Goal: Navigation & Orientation: Find specific page/section

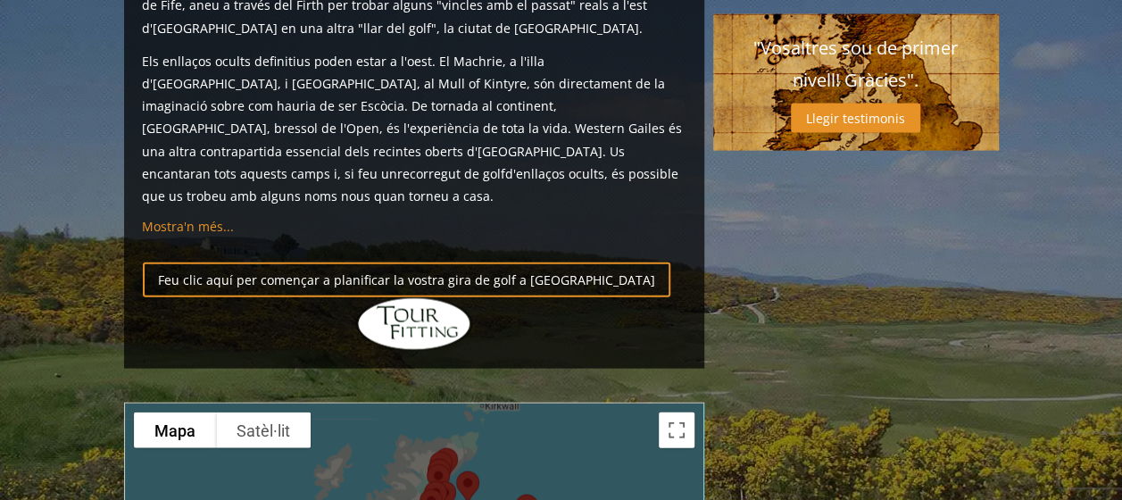
scroll to position [2053, 0]
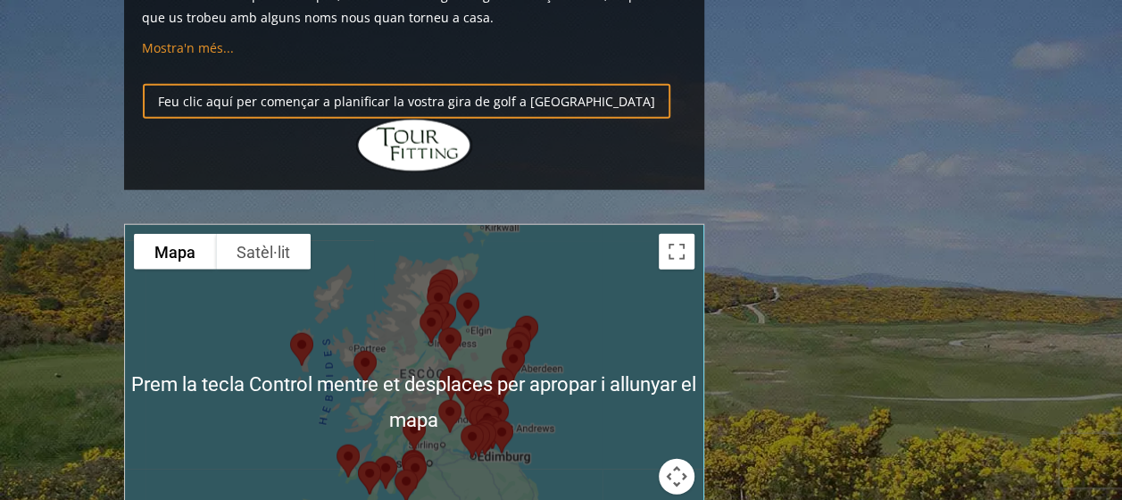
click at [530, 337] on div at bounding box center [414, 402] width 578 height 355
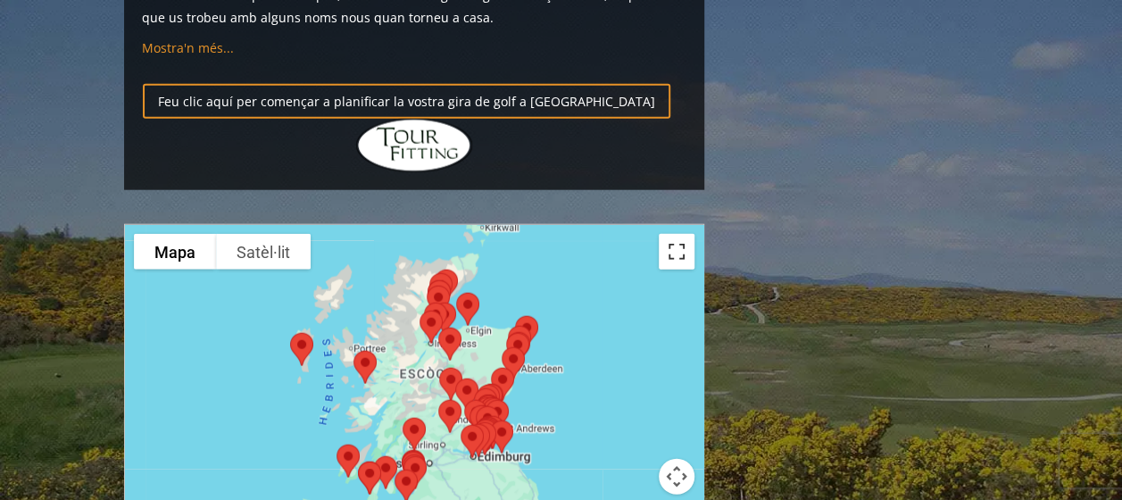
click at [677, 234] on button "Canvia a la visualització de pantalla completa" at bounding box center [677, 252] width 36 height 36
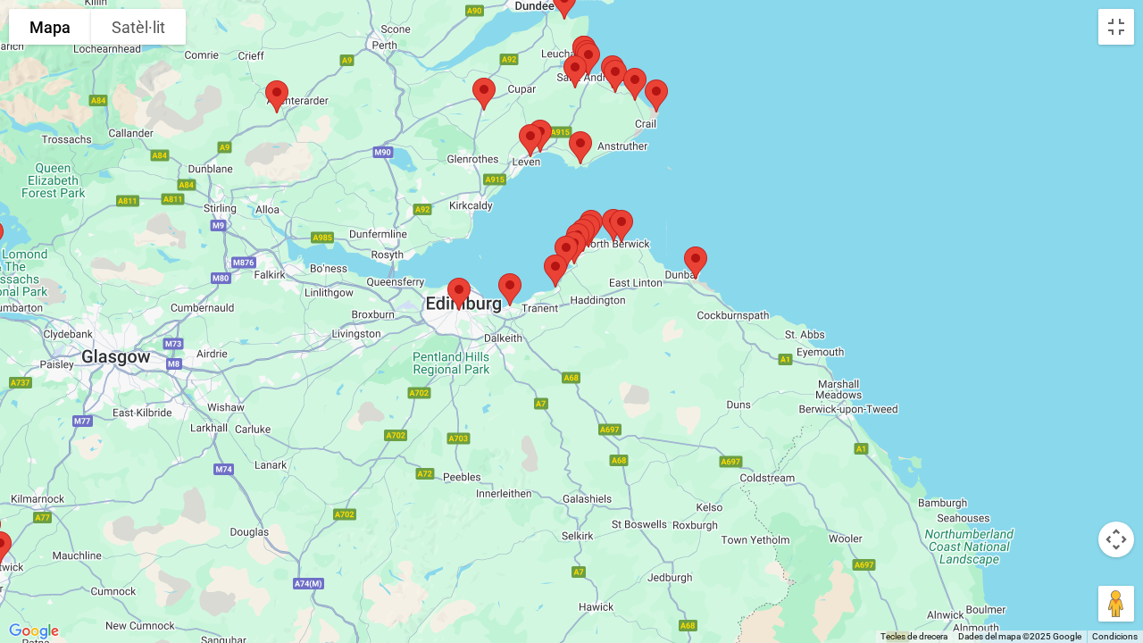
drag, startPoint x: 584, startPoint y: 227, endPoint x: 561, endPoint y: 436, distance: 210.2
click at [561, 436] on div at bounding box center [571, 321] width 1143 height 643
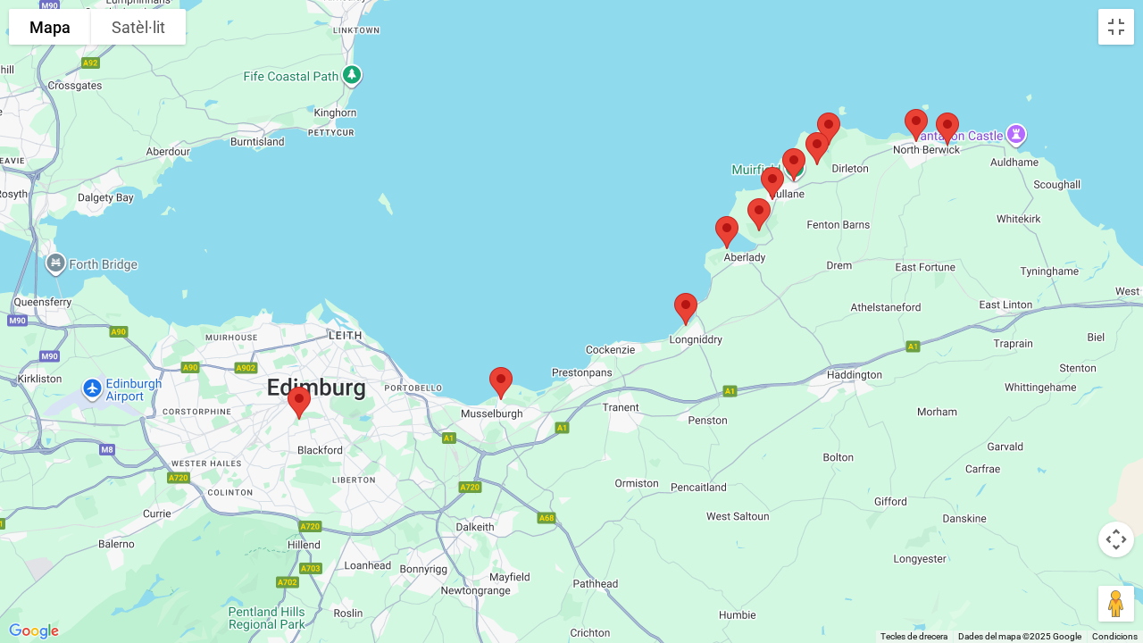
drag, startPoint x: 517, startPoint y: 287, endPoint x: 735, endPoint y: 398, distance: 245.1
click at [735, 398] on div at bounding box center [571, 321] width 1143 height 643
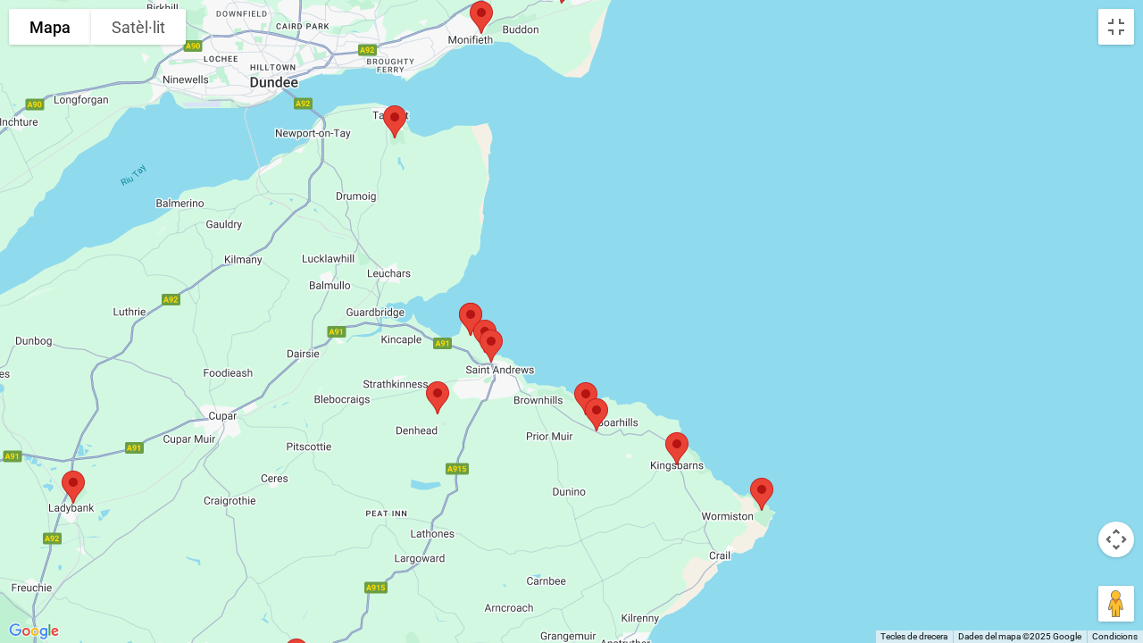
drag, startPoint x: 457, startPoint y: 154, endPoint x: 530, endPoint y: 431, distance: 286.2
click at [530, 431] on div at bounding box center [571, 321] width 1143 height 643
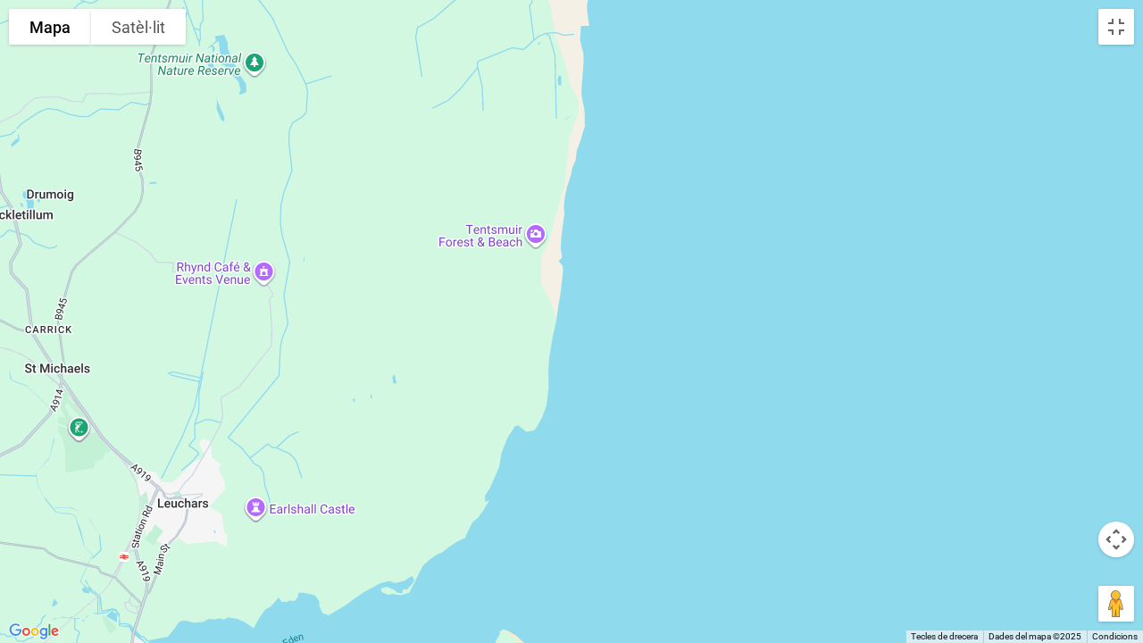
drag, startPoint x: 245, startPoint y: 279, endPoint x: 445, endPoint y: 602, distance: 380.0
click at [445, 499] on div at bounding box center [571, 321] width 1143 height 643
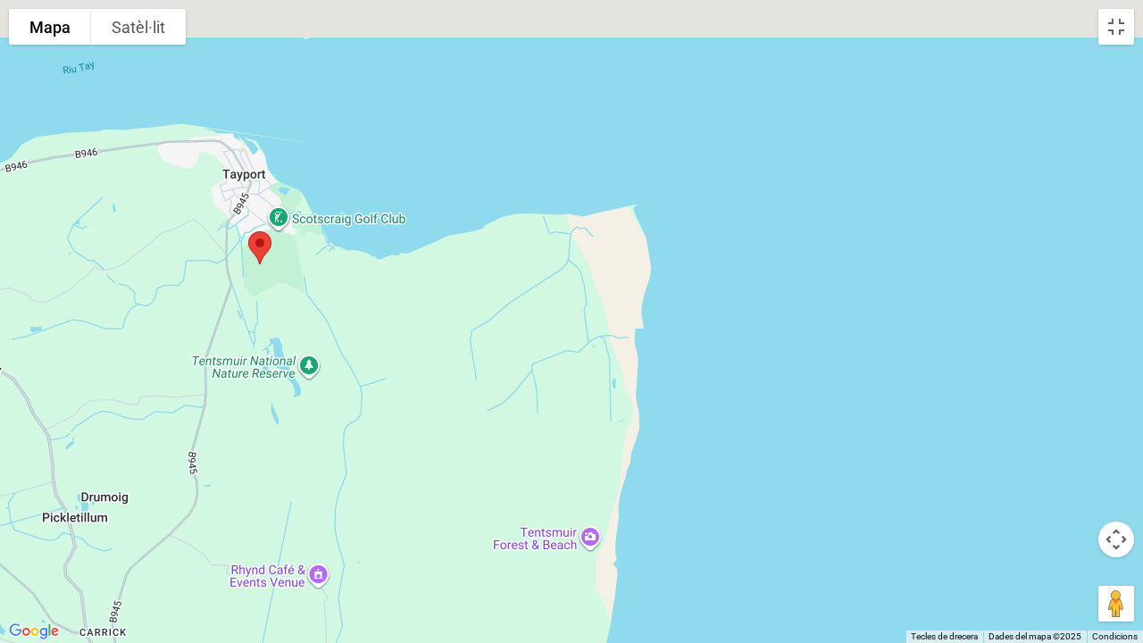
drag, startPoint x: 452, startPoint y: 309, endPoint x: 512, endPoint y: 642, distance: 338.4
click at [512, 499] on div at bounding box center [571, 321] width 1143 height 643
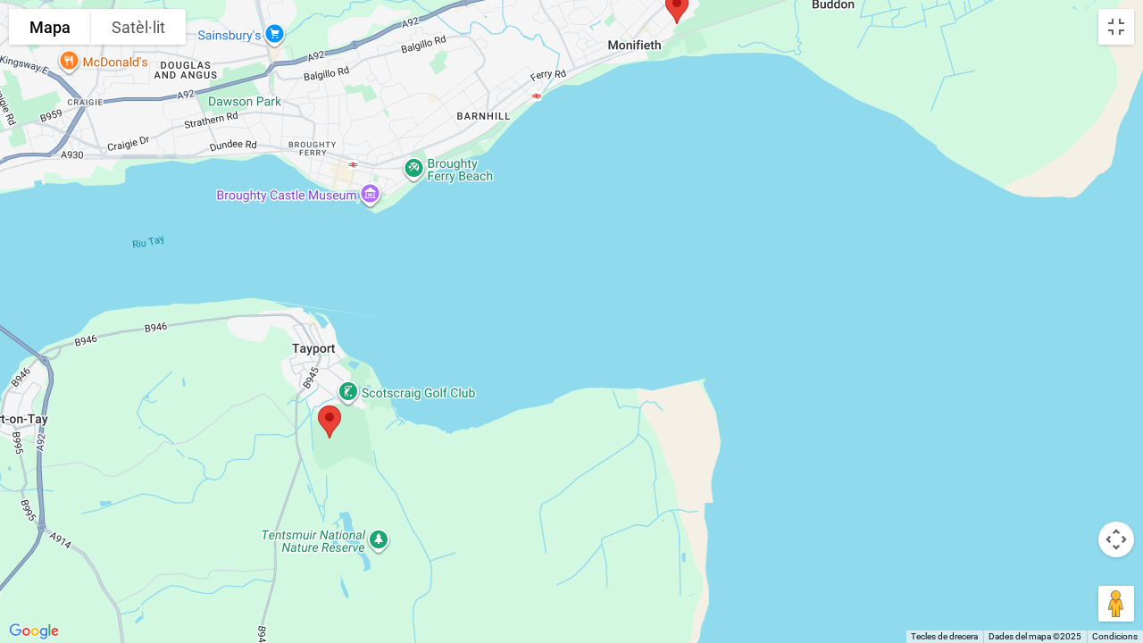
drag, startPoint x: 420, startPoint y: 277, endPoint x: 478, endPoint y: 510, distance: 240.1
click at [478, 499] on div at bounding box center [571, 321] width 1143 height 643
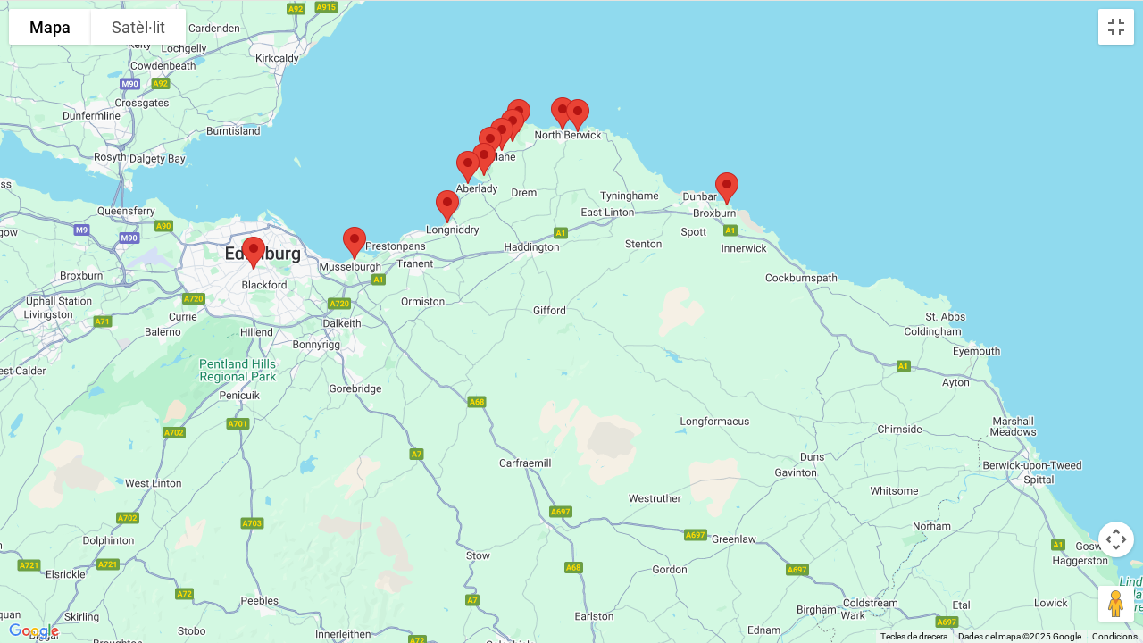
drag, startPoint x: 478, startPoint y: 123, endPoint x: 411, endPoint y: 316, distance: 204.4
click at [411, 316] on div at bounding box center [571, 321] width 1143 height 643
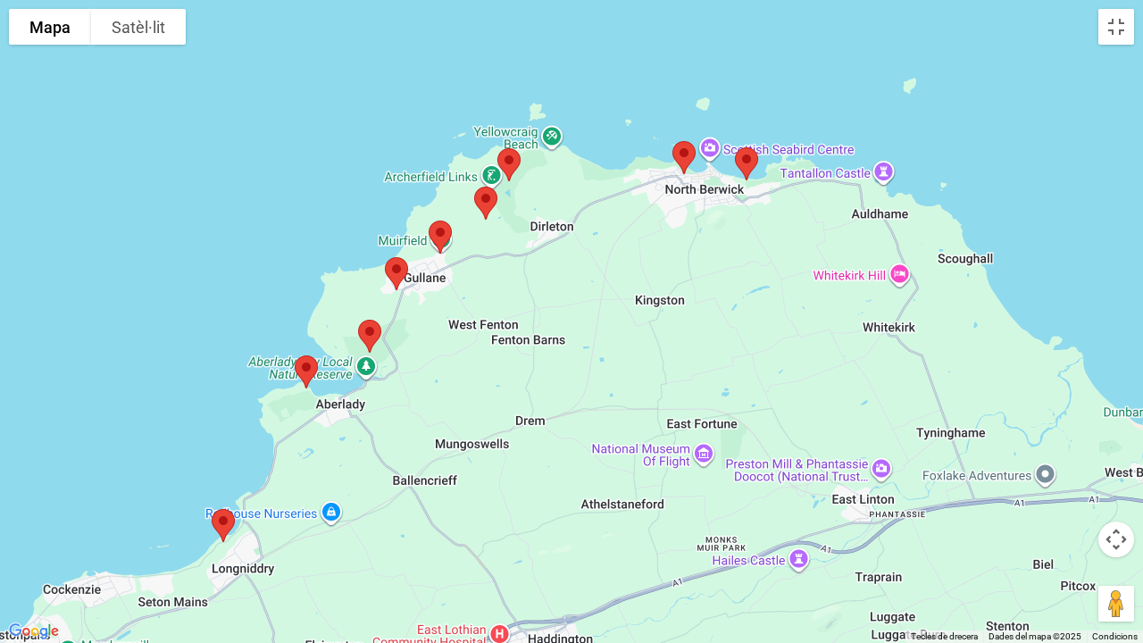
drag, startPoint x: 644, startPoint y: 233, endPoint x: 392, endPoint y: 579, distance: 428.1
click at [392, 499] on div at bounding box center [571, 321] width 1143 height 643
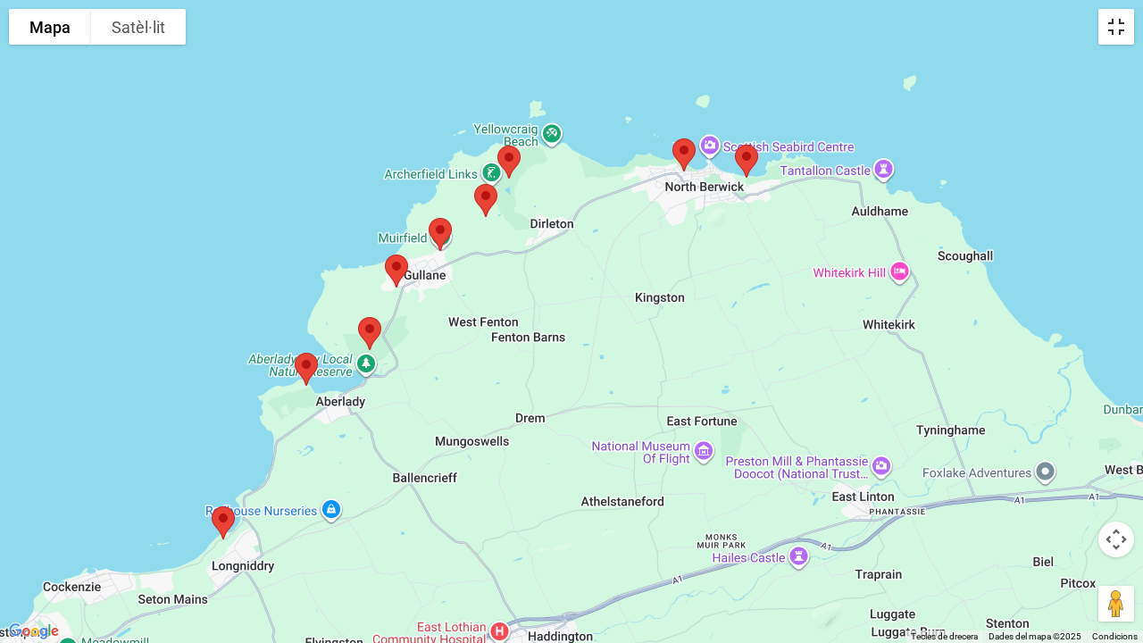
click at [1121, 21] on button "Canvia a la visualització de pantalla completa" at bounding box center [1116, 27] width 36 height 36
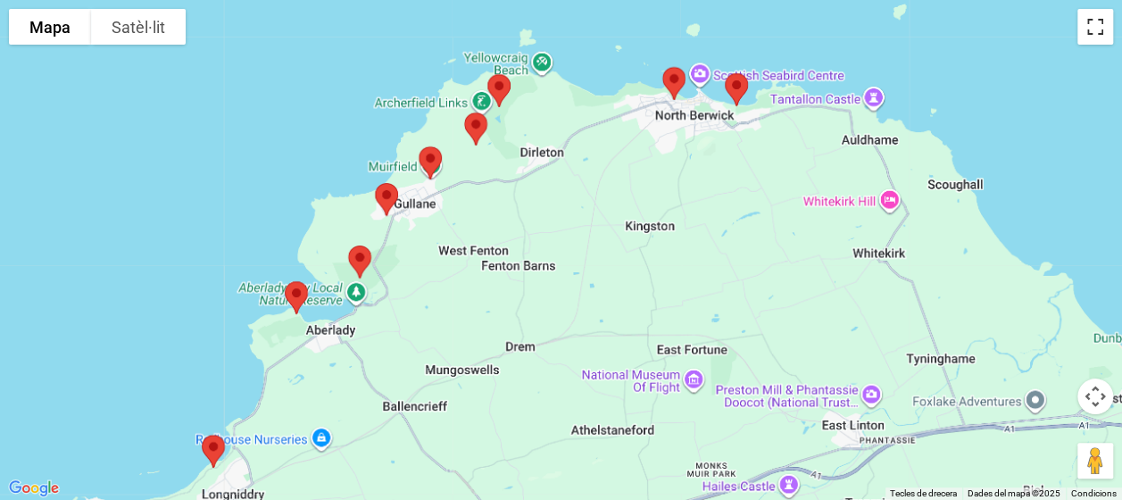
scroll to position [3035, 0]
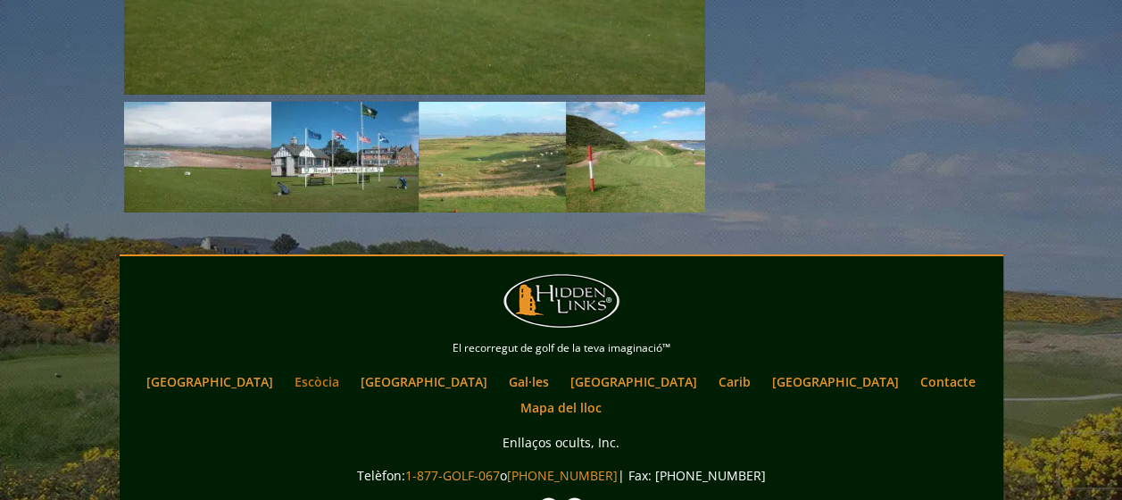
click at [348, 369] on link "Escòcia" at bounding box center [317, 382] width 62 height 26
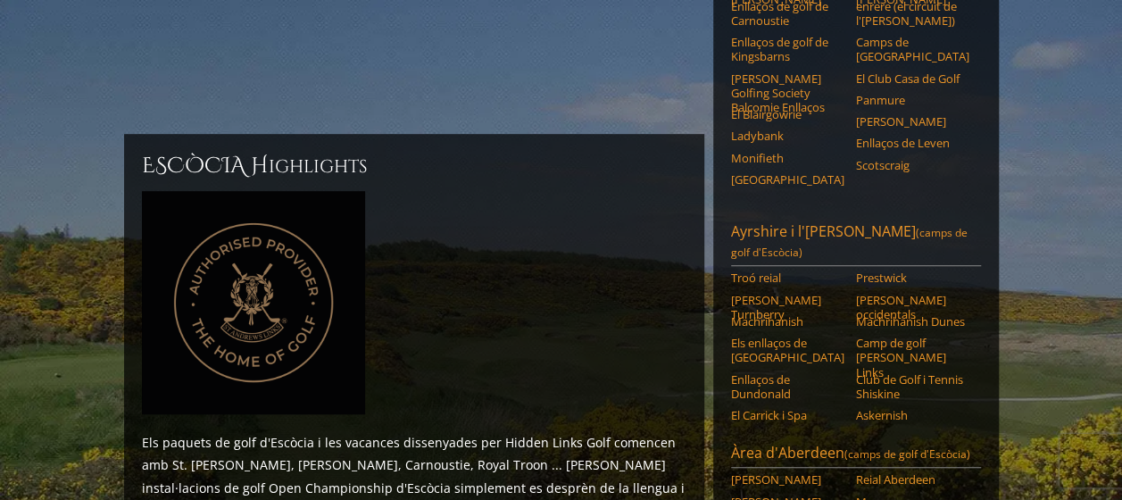
scroll to position [357, 0]
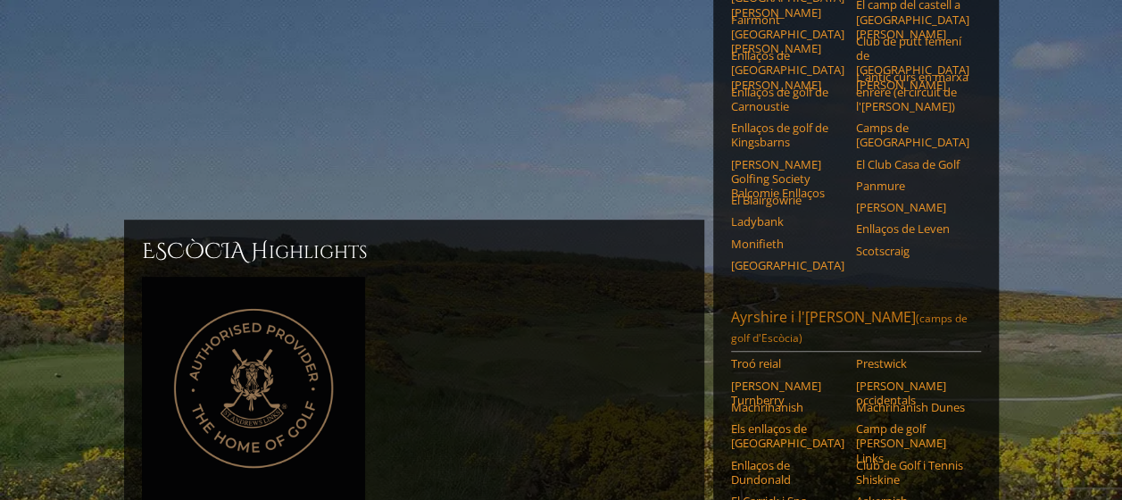
click at [801, 307] on link "Ayrshire i l'oest (camps de golf d'Escòcia)" at bounding box center [856, 329] width 250 height 45
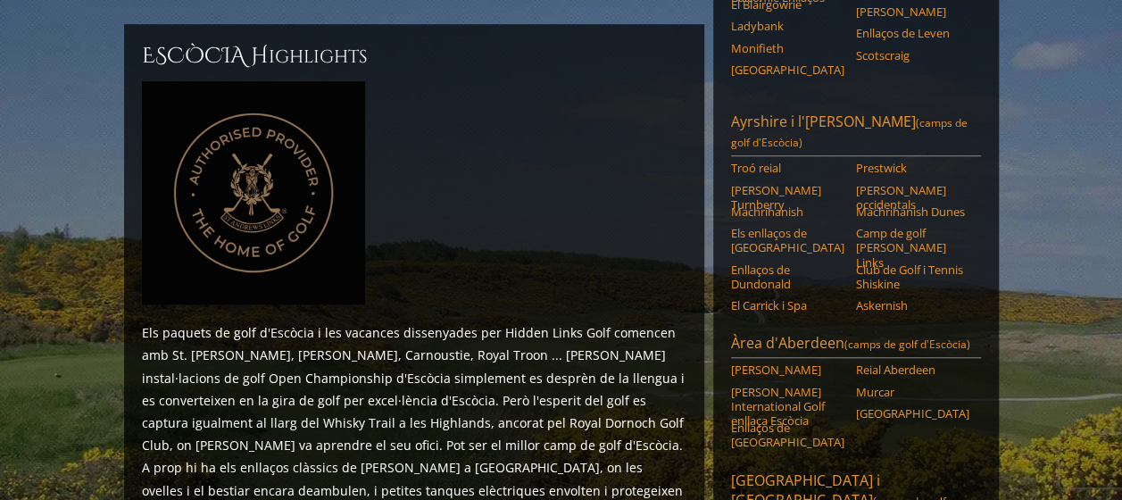
scroll to position [714, 0]
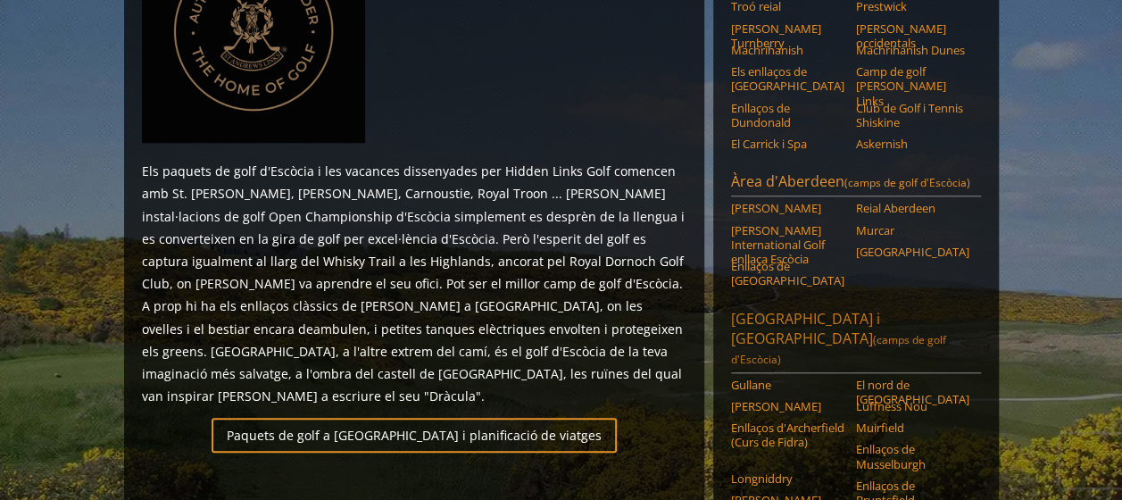
click at [834, 309] on link "Edimburg i East Lothian (camps de golf d'Escòcia)" at bounding box center [856, 341] width 250 height 64
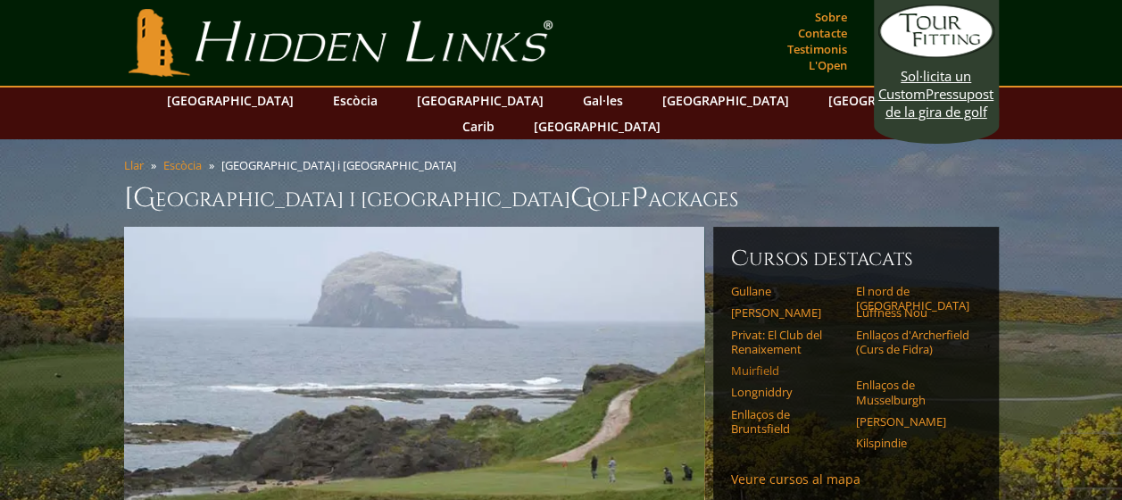
click at [737, 363] on link "Muirfield" at bounding box center [787, 370] width 113 height 14
